Goal: Check status: Check status

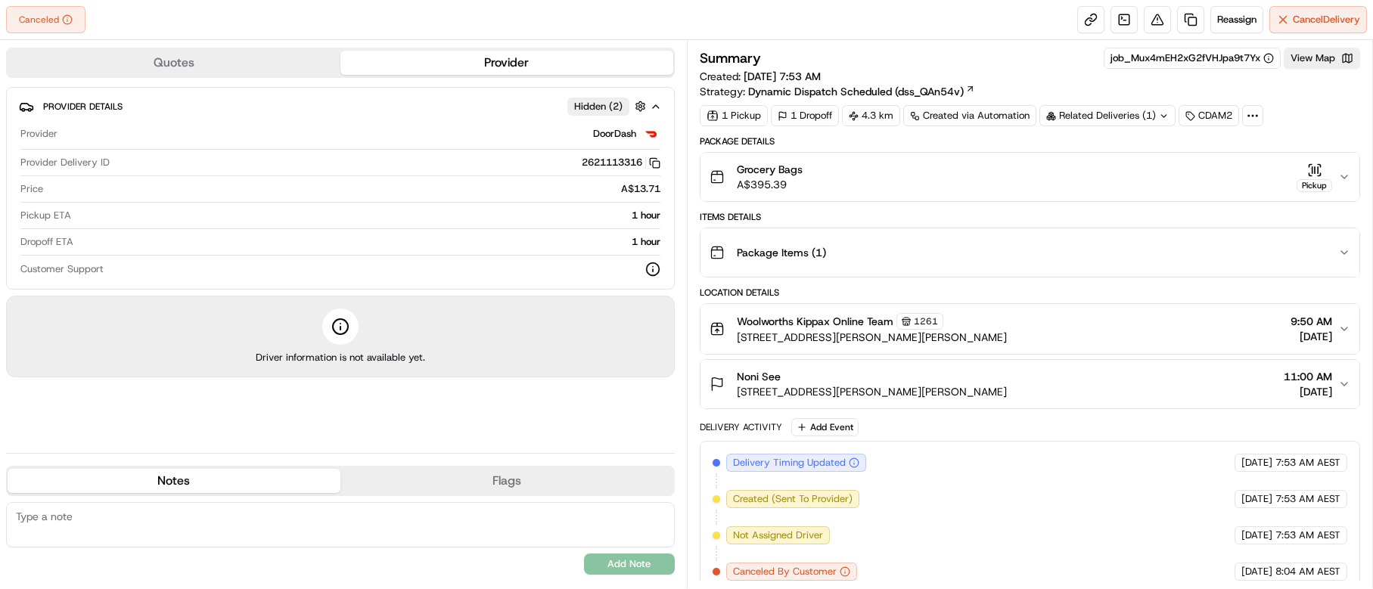
click at [1345, 326] on icon "button" at bounding box center [1344, 329] width 12 height 12
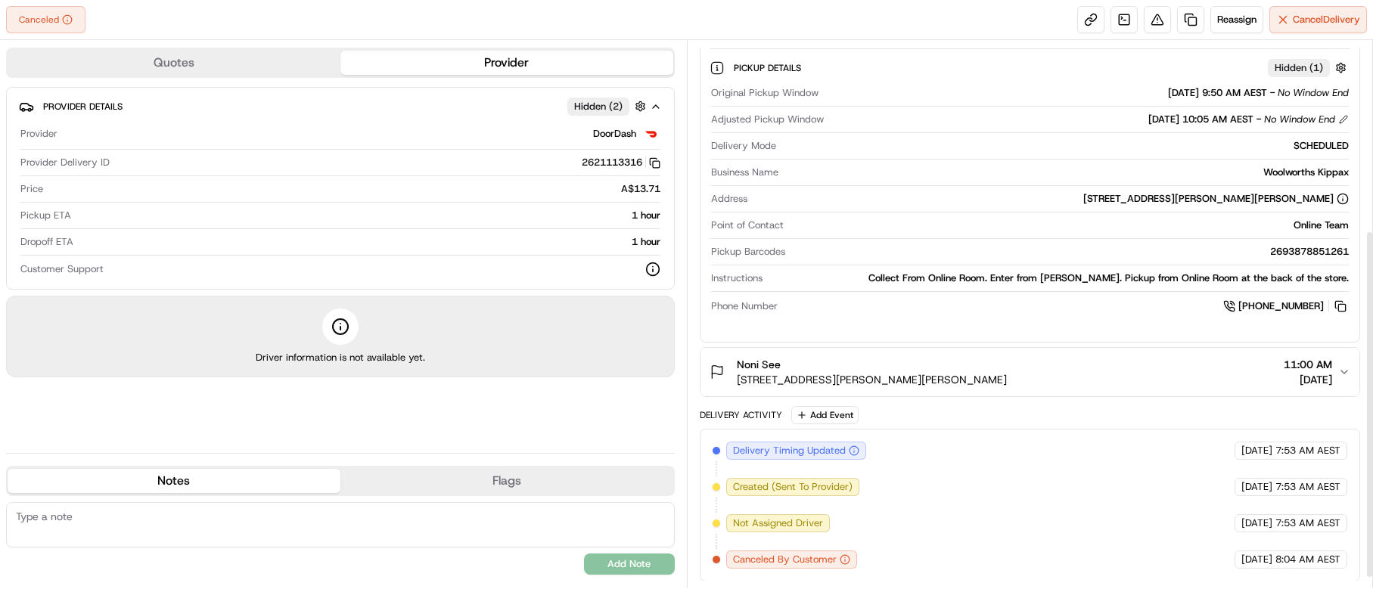
scroll to position [315, 0]
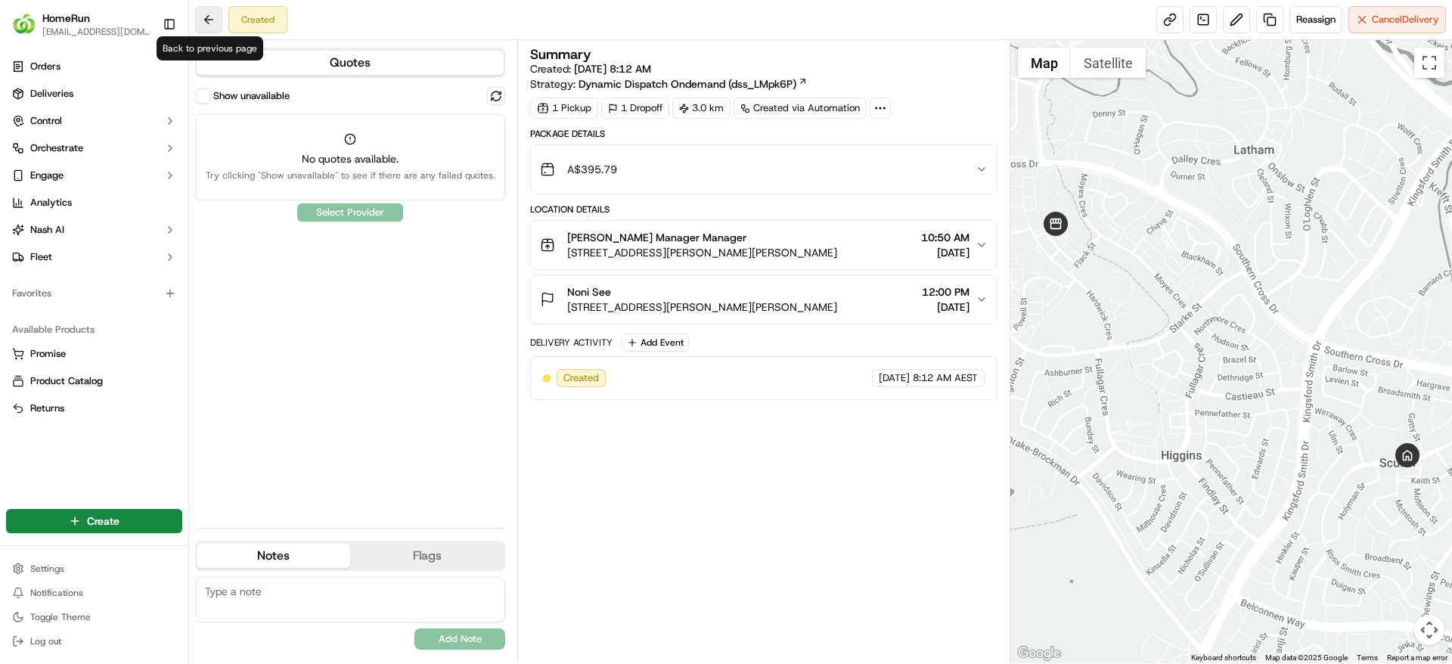
click at [212, 19] on button at bounding box center [208, 19] width 27 height 27
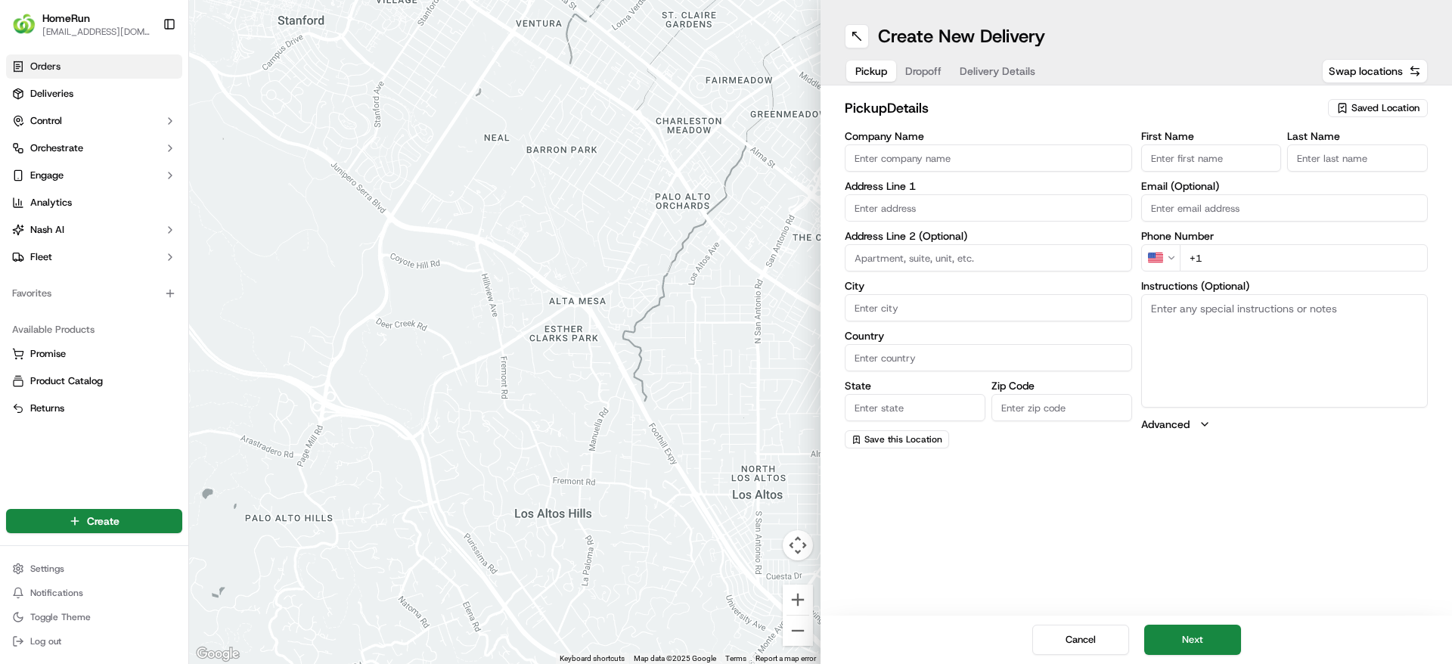
click at [65, 68] on link "Orders" at bounding box center [94, 66] width 176 height 24
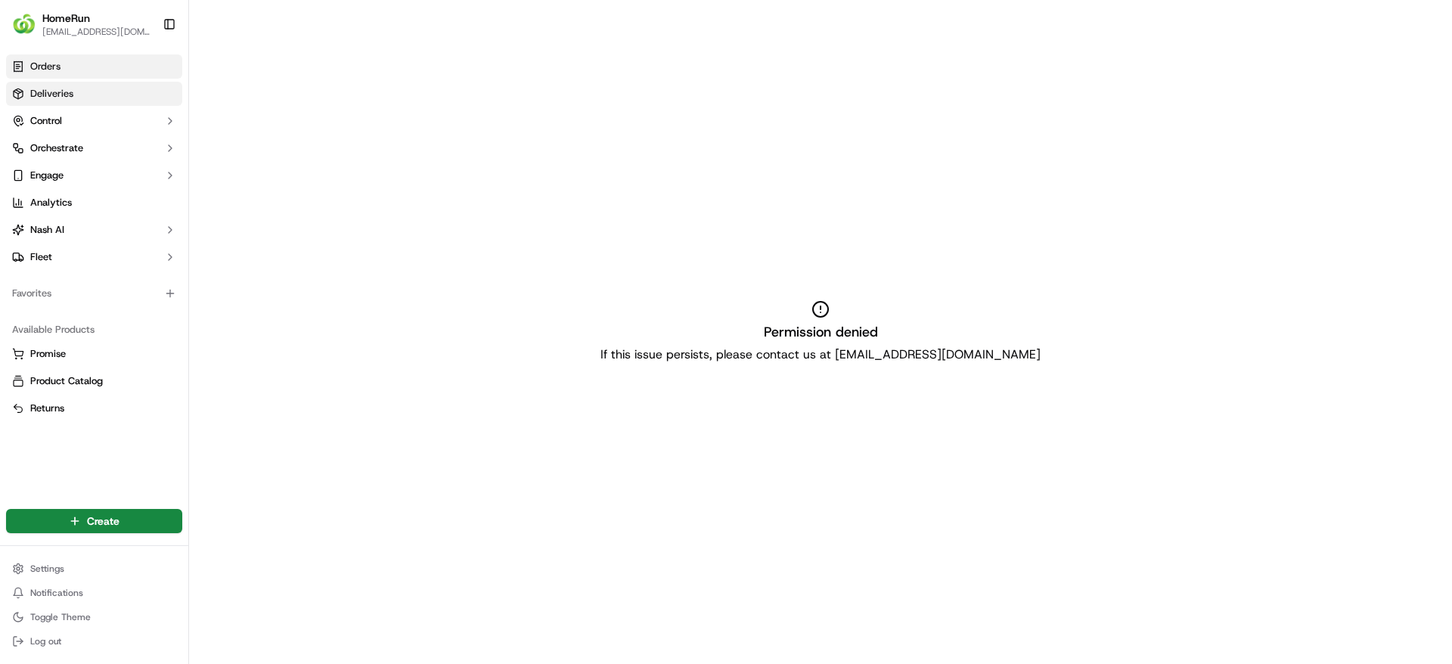
click at [88, 96] on link "Deliveries" at bounding box center [94, 94] width 176 height 24
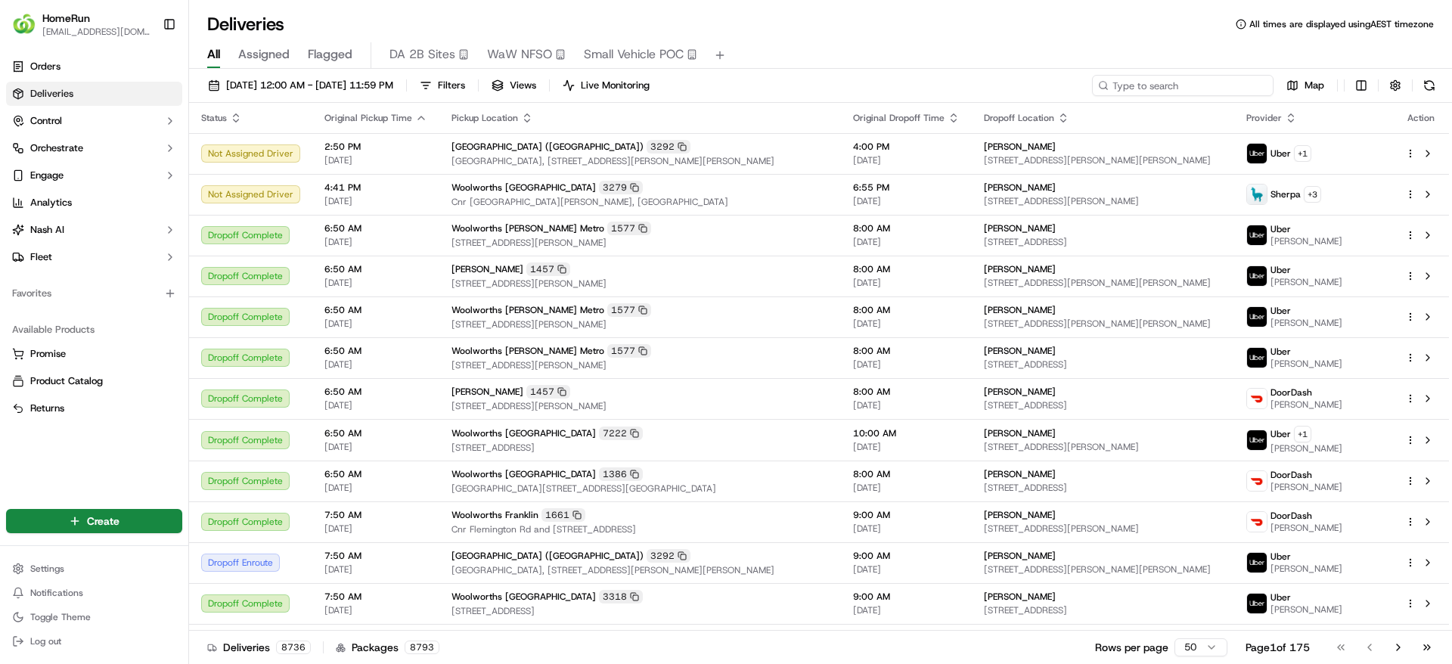
click at [1179, 79] on input at bounding box center [1183, 85] width 182 height 21
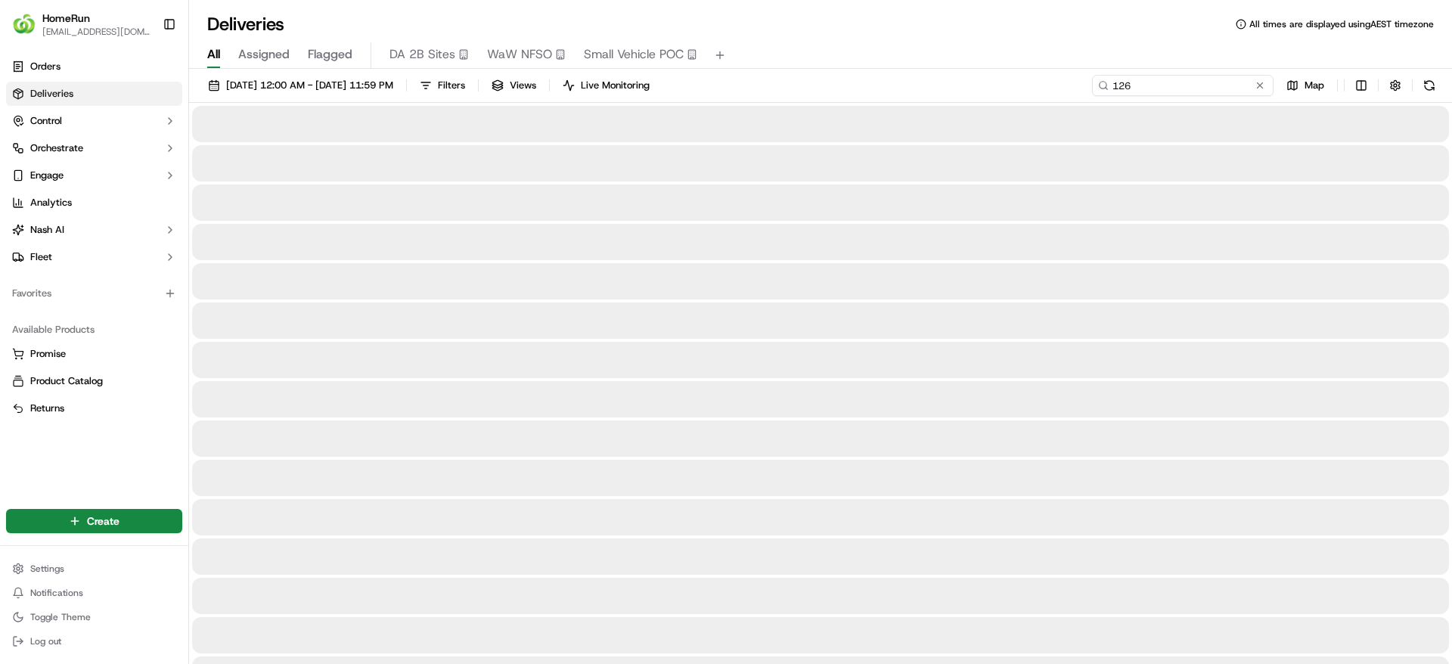
type input "1261"
